Goal: Task Accomplishment & Management: Use online tool/utility

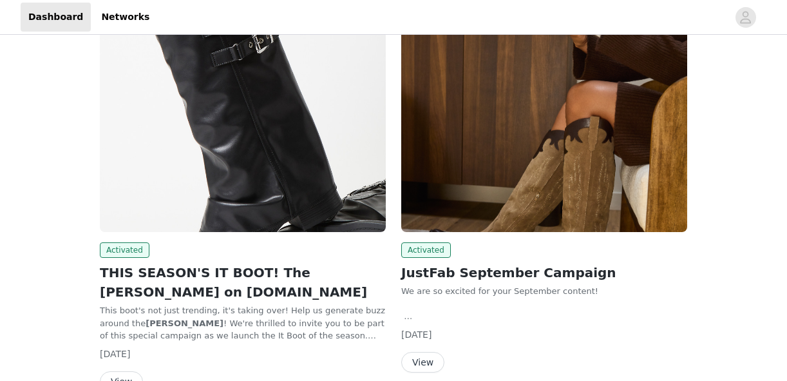
scroll to position [101, 0]
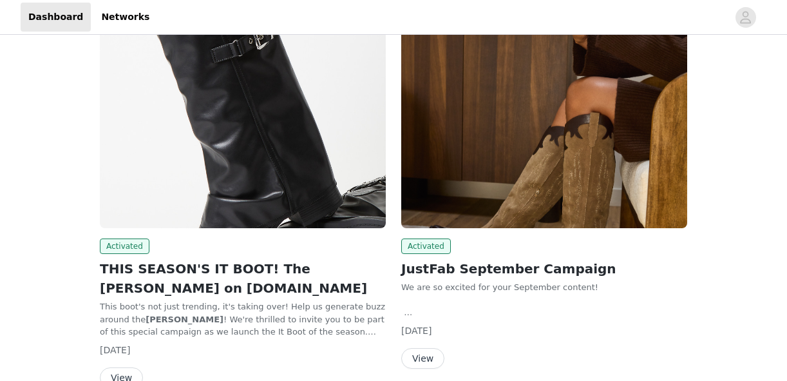
click at [276, 190] on img at bounding box center [243, 121] width 286 height 215
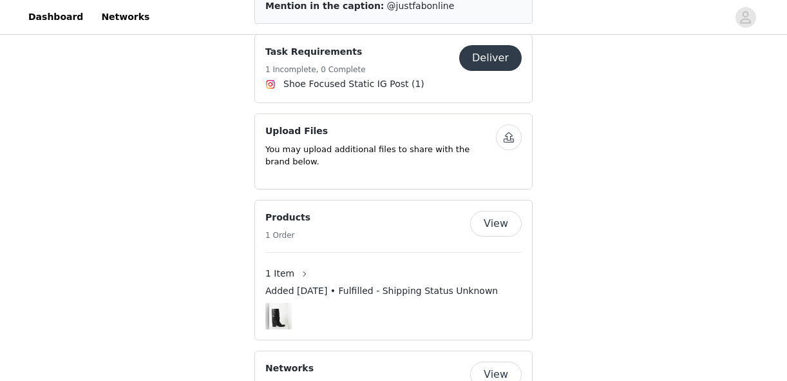
scroll to position [1200, 0]
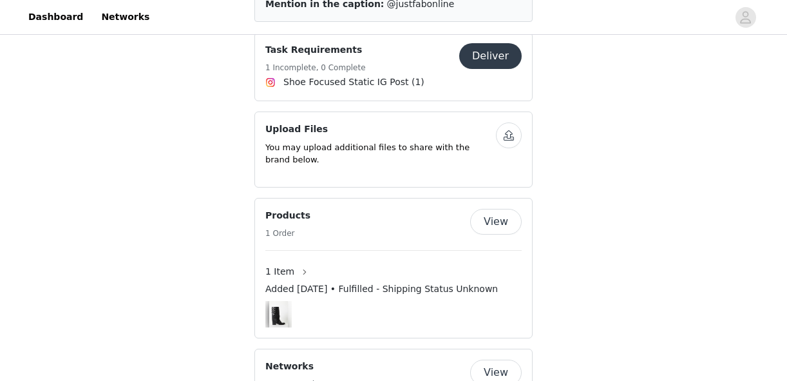
click at [280, 301] on img at bounding box center [278, 314] width 18 height 26
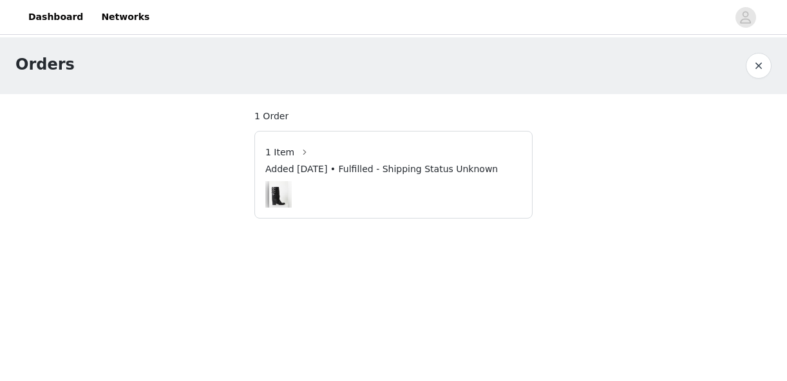
click at [287, 193] on img at bounding box center [278, 194] width 18 height 26
click at [306, 153] on button "button" at bounding box center [304, 152] width 21 height 21
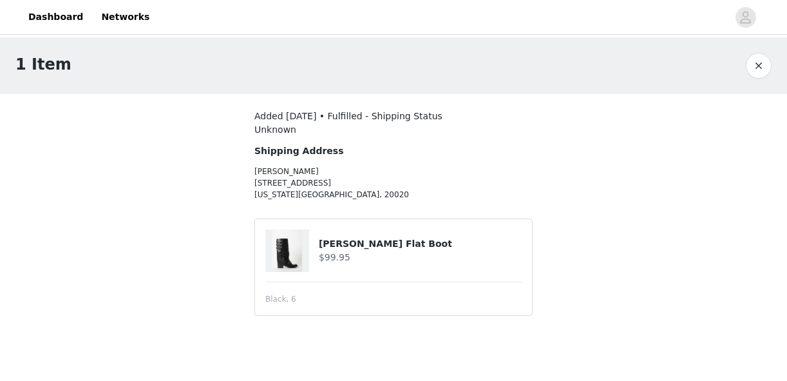
click at [291, 249] on img at bounding box center [287, 250] width 29 height 43
